Goal: Task Accomplishment & Management: Manage account settings

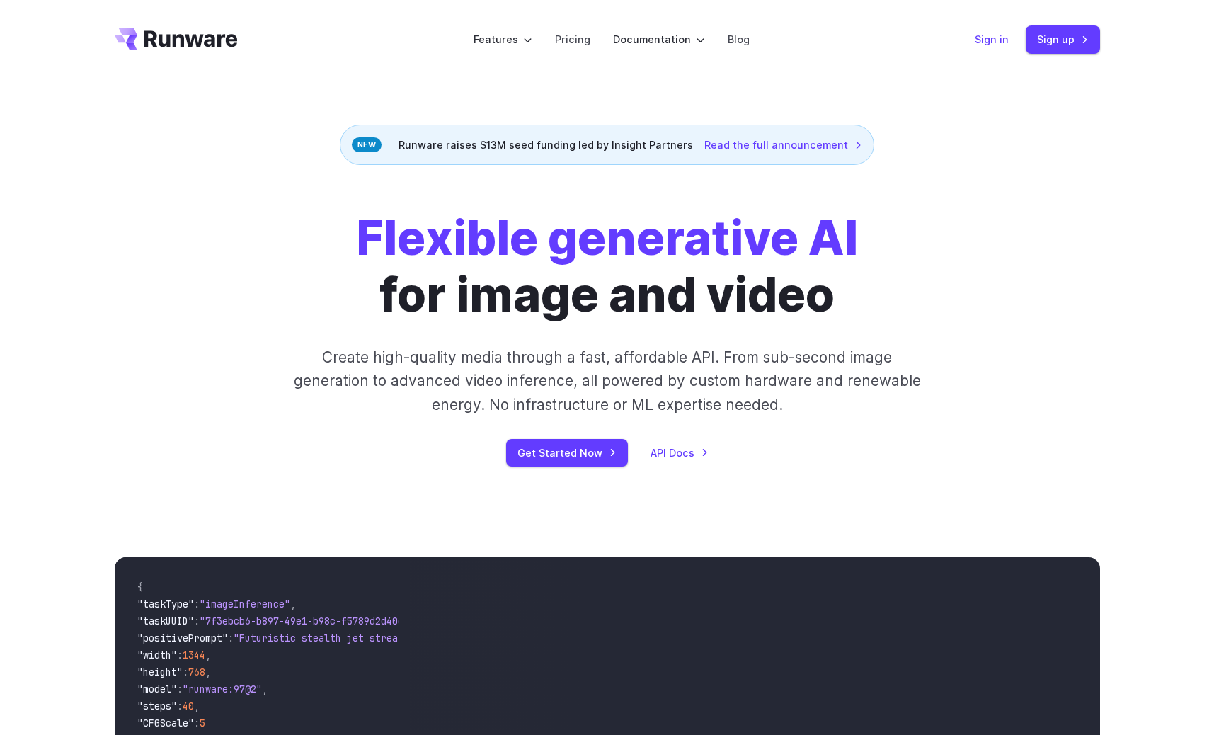
click at [989, 35] on link "Sign in" at bounding box center [992, 39] width 34 height 16
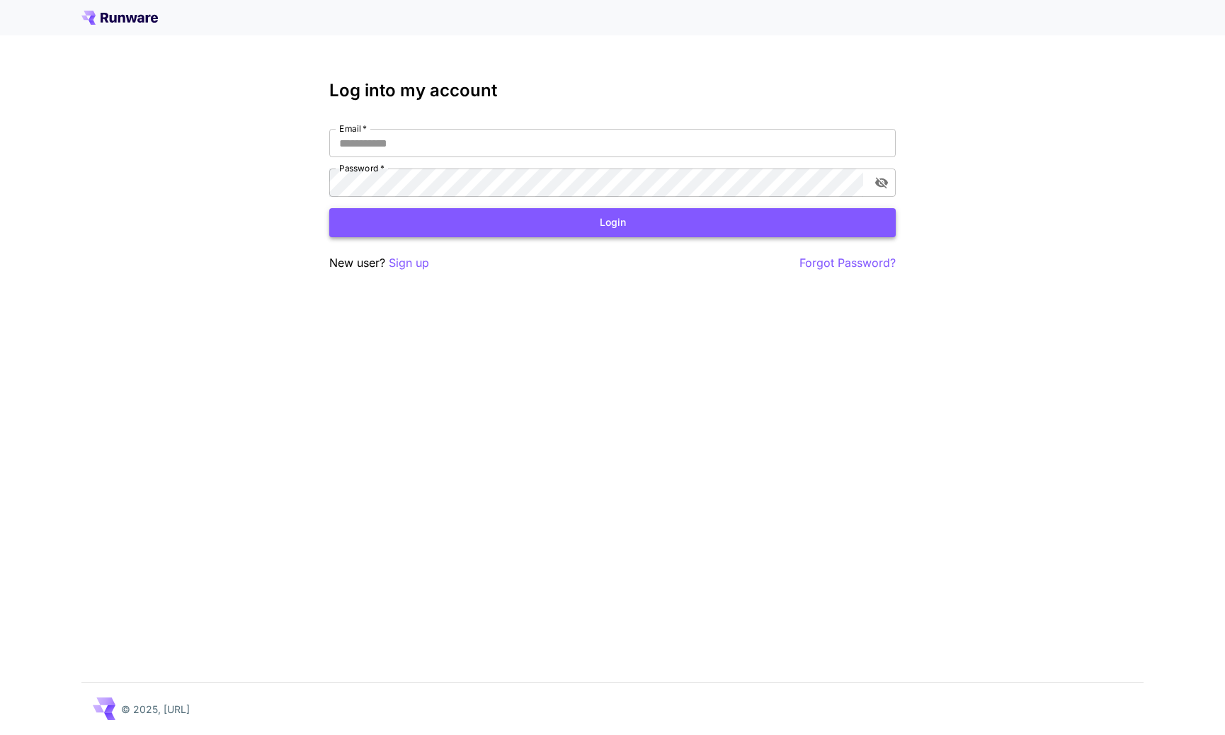
type input "**********"
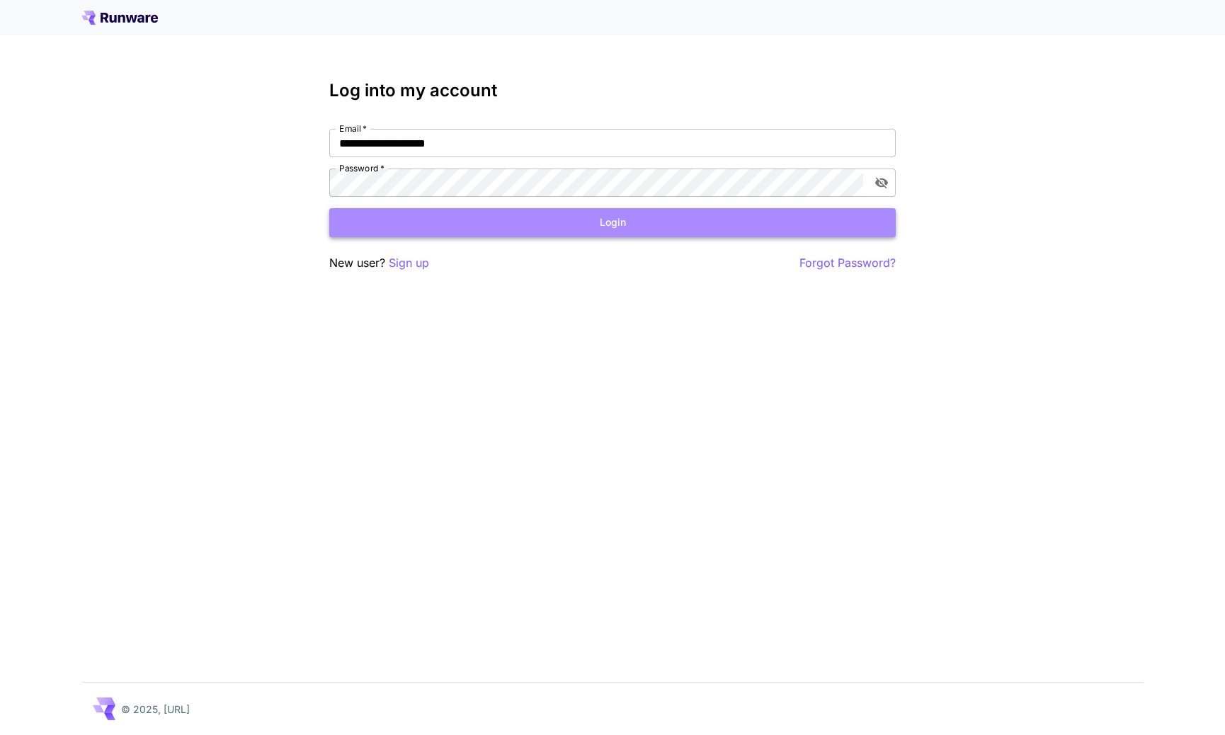
click at [598, 219] on button "Login" at bounding box center [612, 222] width 566 height 29
